Goal: Task Accomplishment & Management: Manage account settings

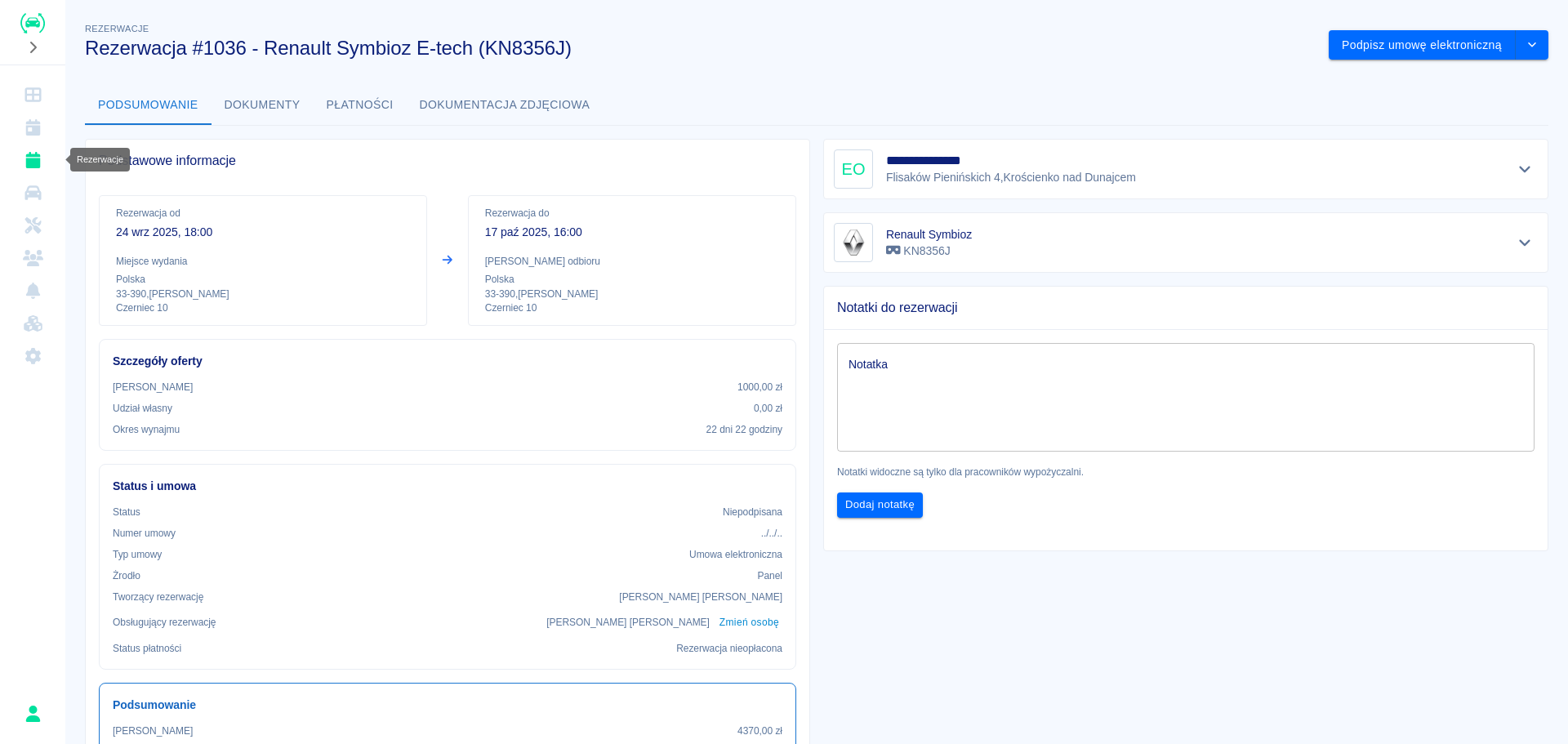
click at [30, 167] on icon "Rezerwacje" at bounding box center [32, 160] width 15 height 16
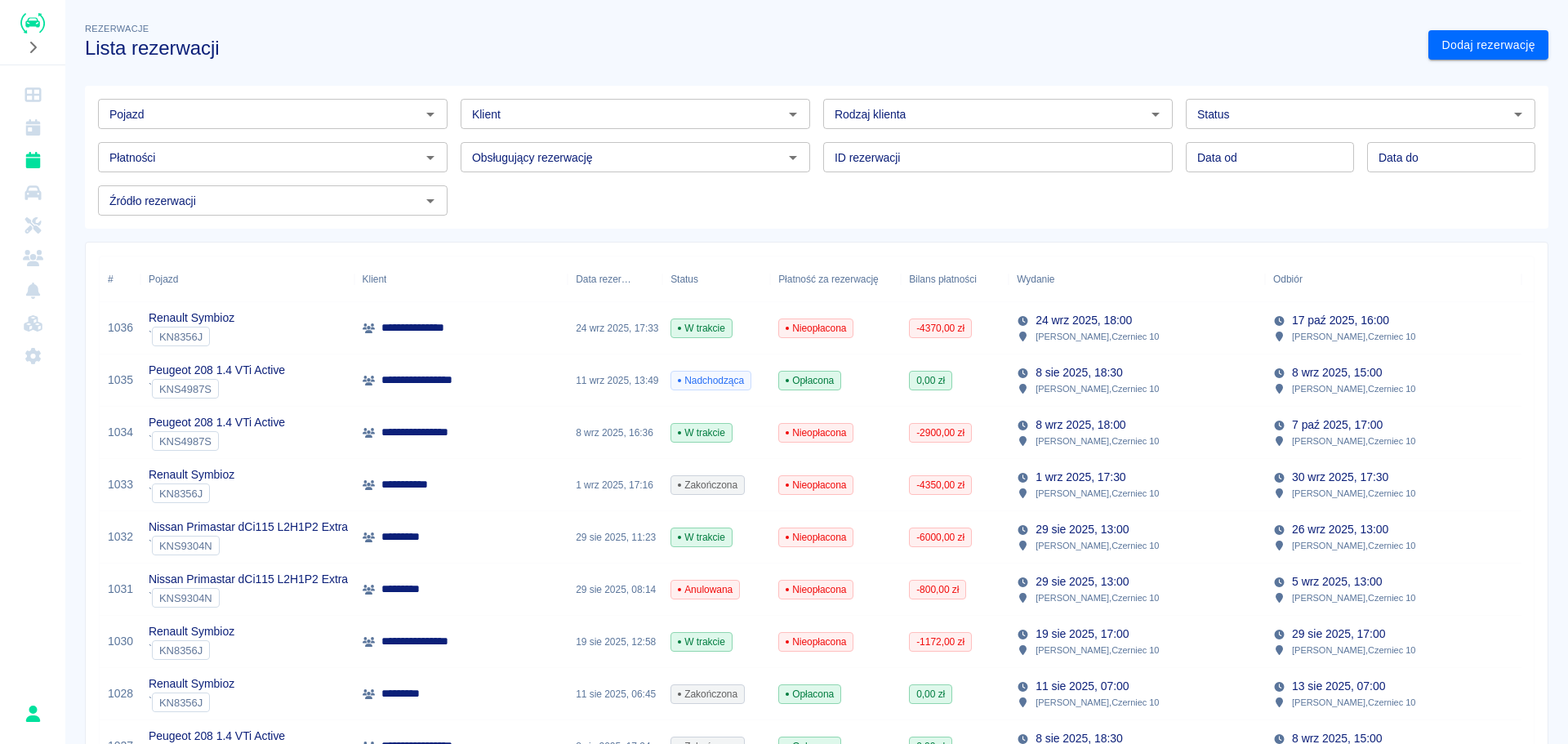
click at [437, 541] on div "*********" at bounding box center [462, 538] width 214 height 52
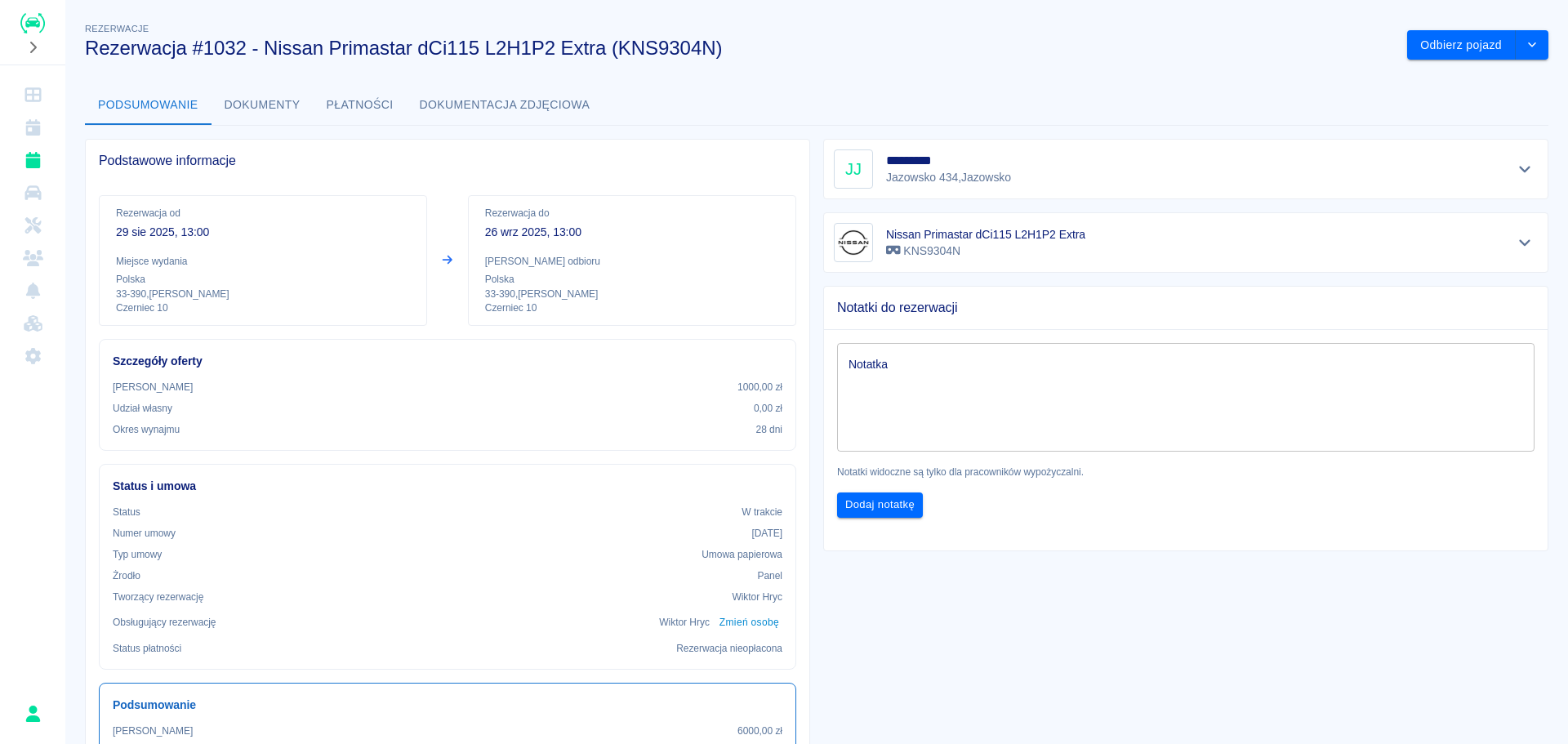
click at [246, 107] on button "Dokumenty" at bounding box center [262, 105] width 102 height 39
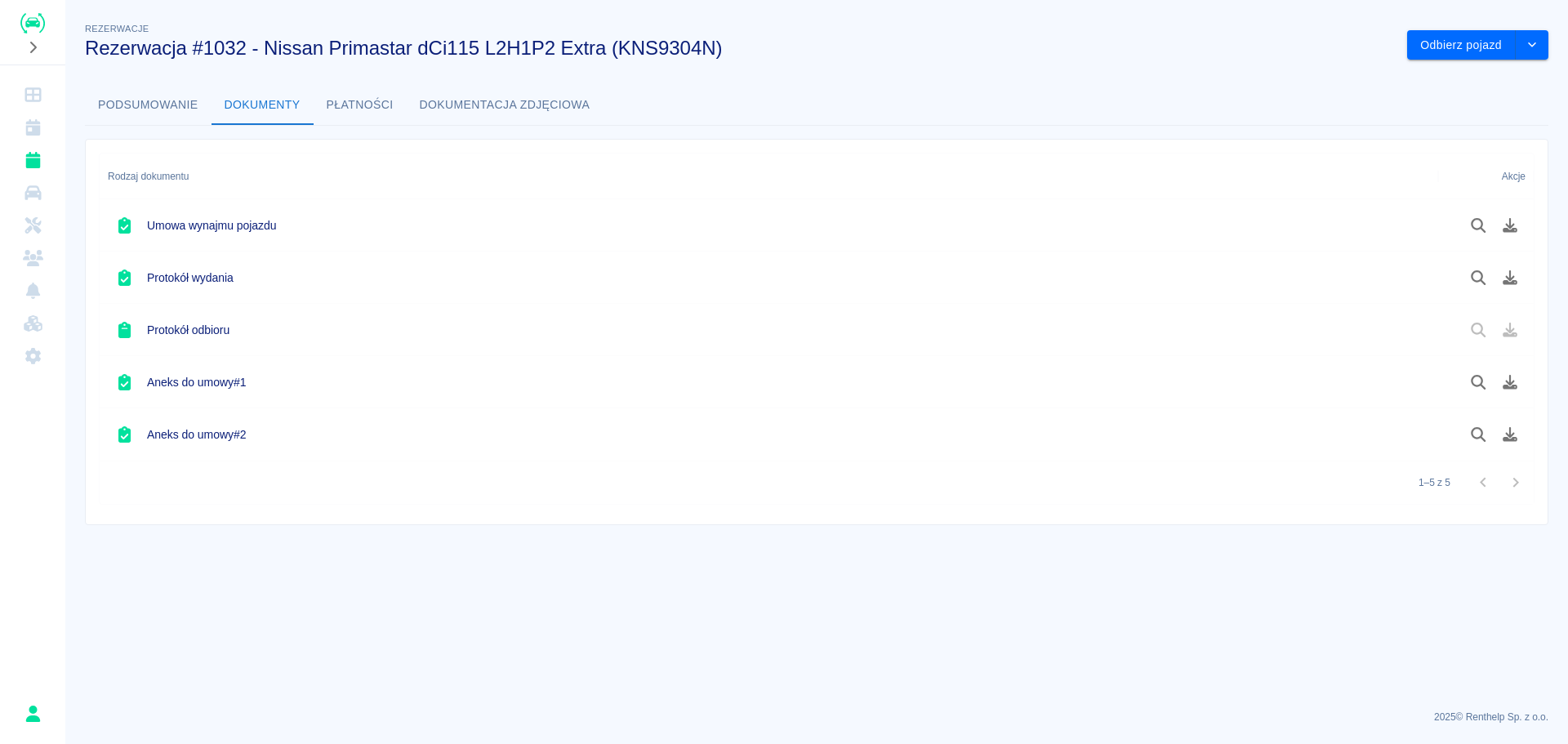
click at [168, 117] on button "Podsumowanie" at bounding box center [148, 105] width 127 height 39
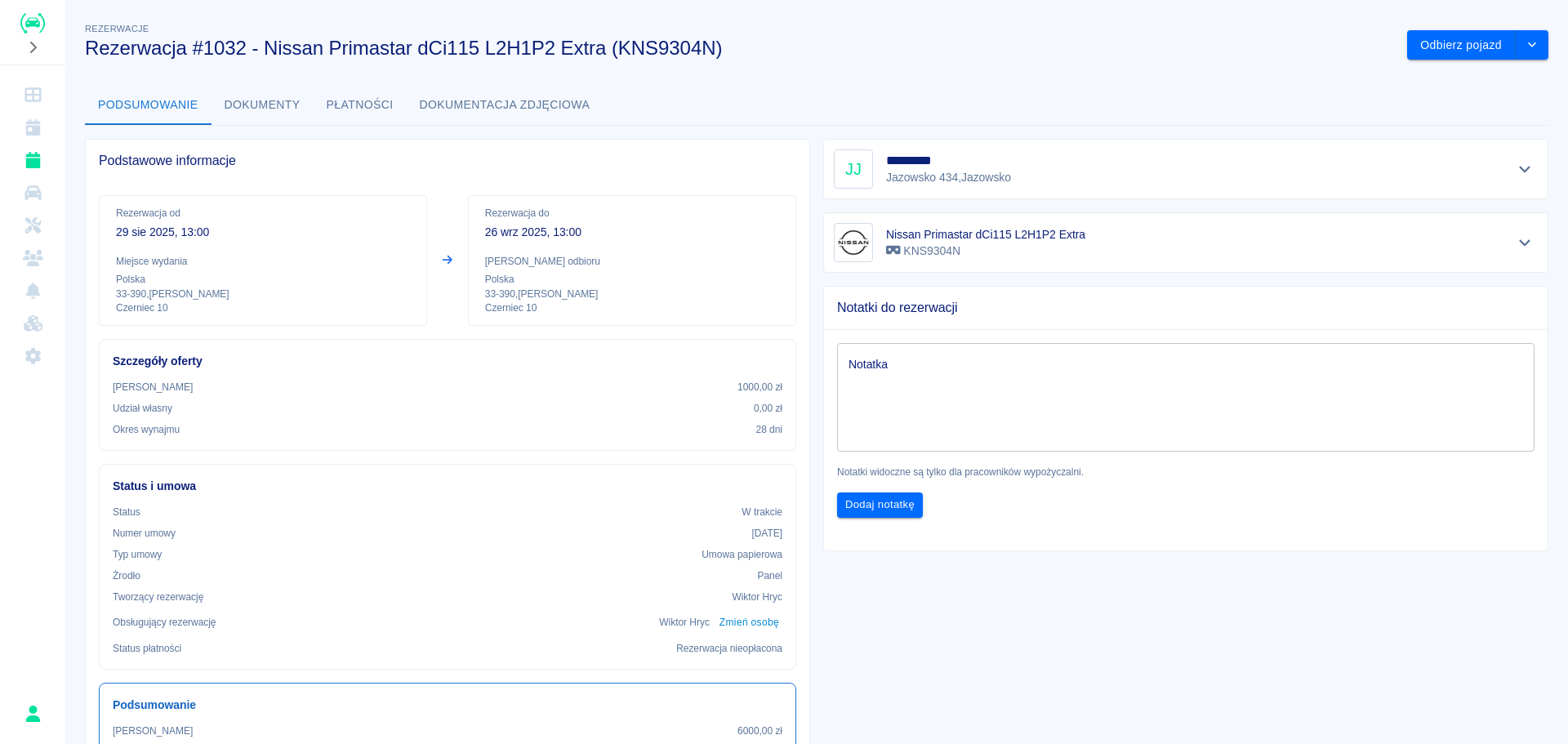
scroll to position [82, 0]
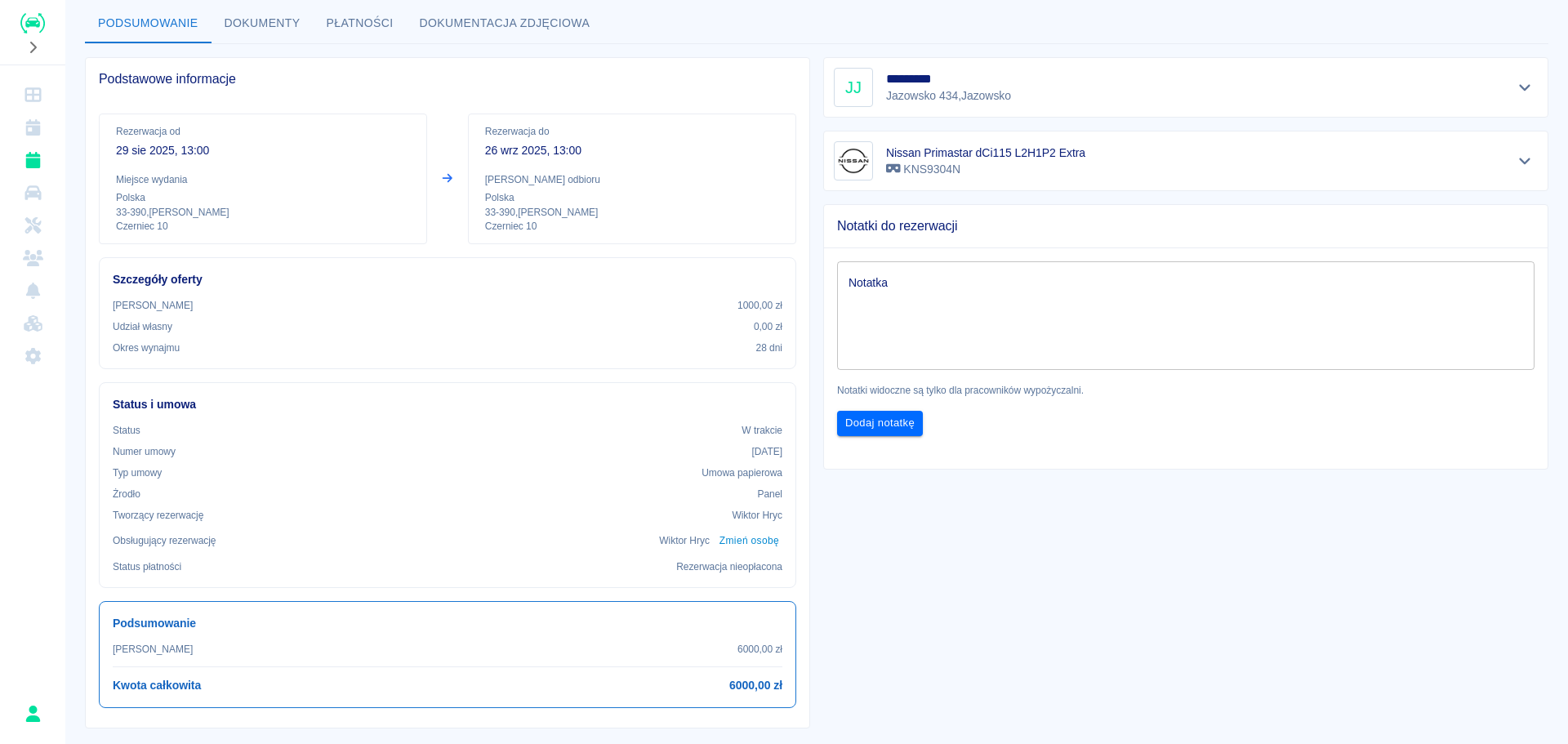
click at [1516, 87] on icon "Pokaż szczegóły" at bounding box center [1525, 87] width 19 height 15
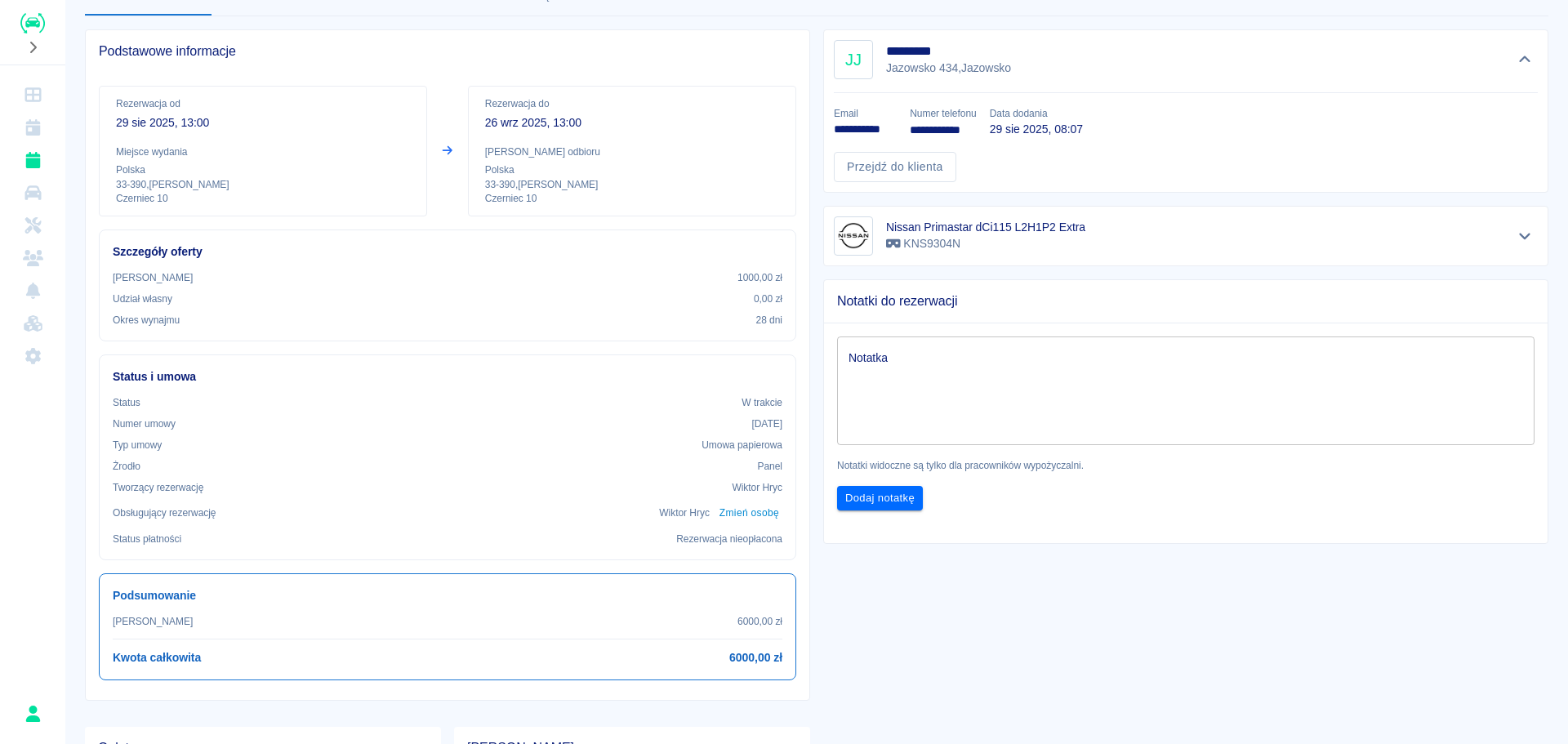
scroll to position [28, 0]
